Goal: Find specific page/section: Find specific page/section

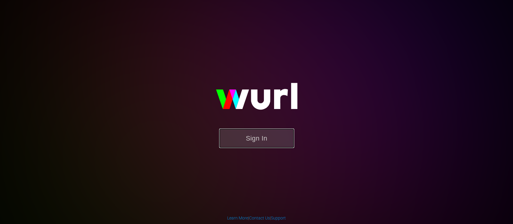
click at [237, 134] on button "Sign In" at bounding box center [256, 139] width 75 height 20
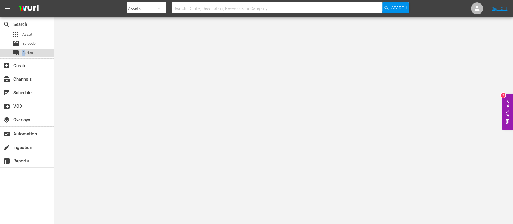
drag, startPoint x: 25, startPoint y: 52, endPoint x: 8, endPoint y: 48, distance: 17.2
click at [8, 49] on div "subtitles Series" at bounding box center [16, 53] width 33 height 8
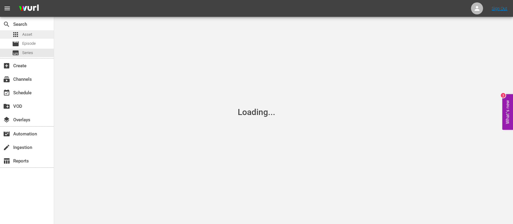
click at [25, 35] on span "Asset" at bounding box center [27, 35] width 10 height 6
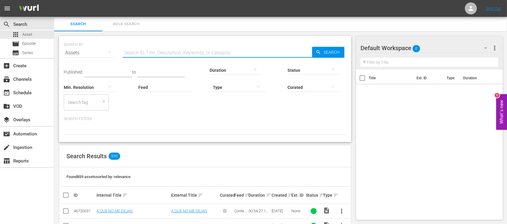
click at [147, 52] on input "text" at bounding box center [217, 53] width 189 height 14
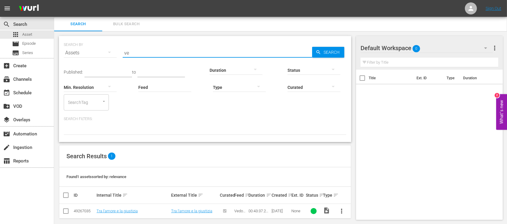
type input "v"
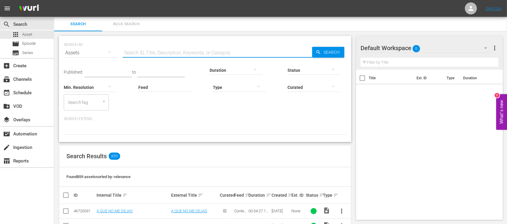
paste input "Vestite di nero"
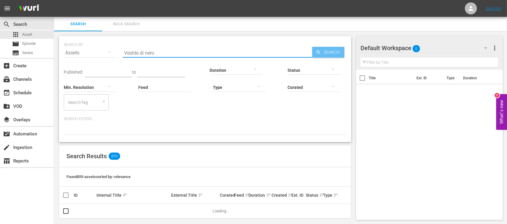
type input "Vestite di nero"
click at [318, 52] on icon "button" at bounding box center [318, 52] width 5 height 5
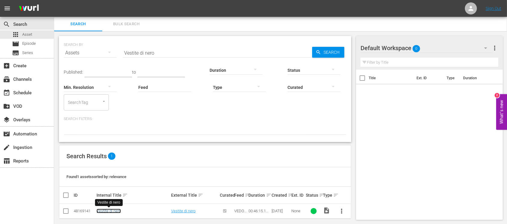
click at [110, 212] on link "Vestite di nero" at bounding box center [108, 211] width 24 height 5
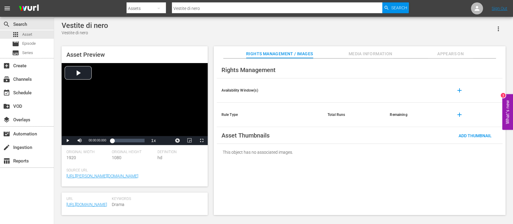
scroll to position [182, 0]
click at [81, 203] on link "https://content-partner-mrss-feeds.s3.amazonaws.com/televisa/MUJERES_DE_NEGRO_0…" at bounding box center [86, 204] width 41 height 5
click at [79, 76] on div "Video Player" at bounding box center [135, 99] width 146 height 73
click at [119, 141] on div "00:09:56.525" at bounding box center [119, 141] width 0 height 6
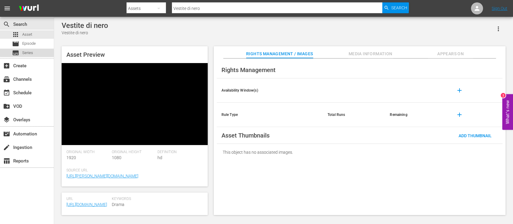
click at [35, 50] on div "subtitles Series" at bounding box center [27, 53] width 54 height 8
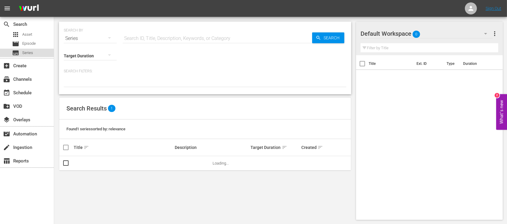
click at [34, 53] on div "subtitles Series" at bounding box center [27, 53] width 54 height 8
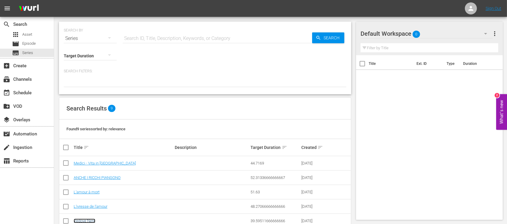
click at [91, 222] on link "Vedove Nere" at bounding box center [85, 221] width 22 height 5
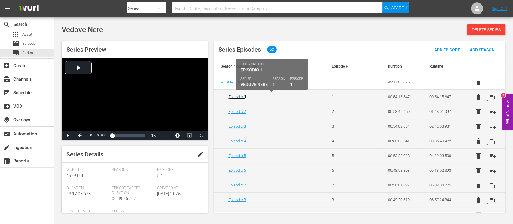
click at [236, 97] on link "Episodio 1" at bounding box center [236, 97] width 17 height 5
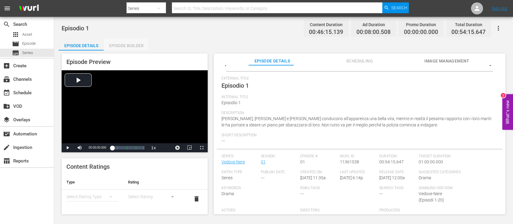
click at [124, 47] on div "Episode Builder" at bounding box center [126, 45] width 45 height 14
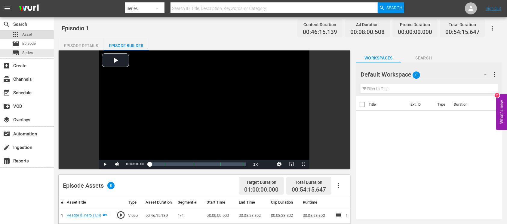
click at [41, 35] on div "apps Asset" at bounding box center [27, 34] width 54 height 8
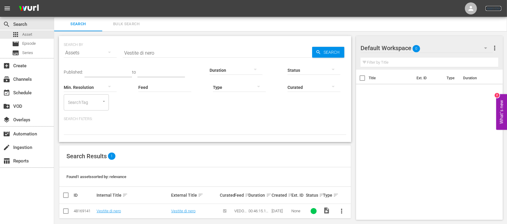
click at [499, 10] on link "Sign Out" at bounding box center [493, 8] width 16 height 5
